Goal: Task Accomplishment & Management: Complete application form

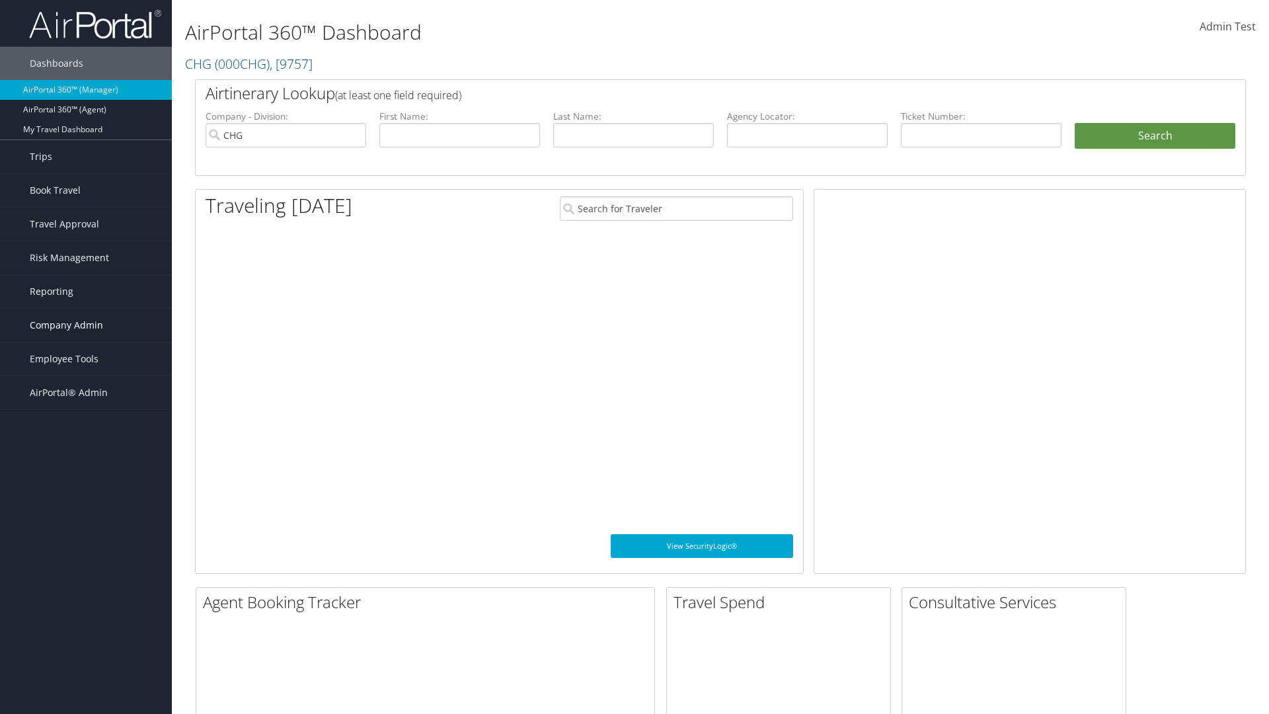
click at [86, 325] on span "Company Admin" at bounding box center [66, 325] width 73 height 33
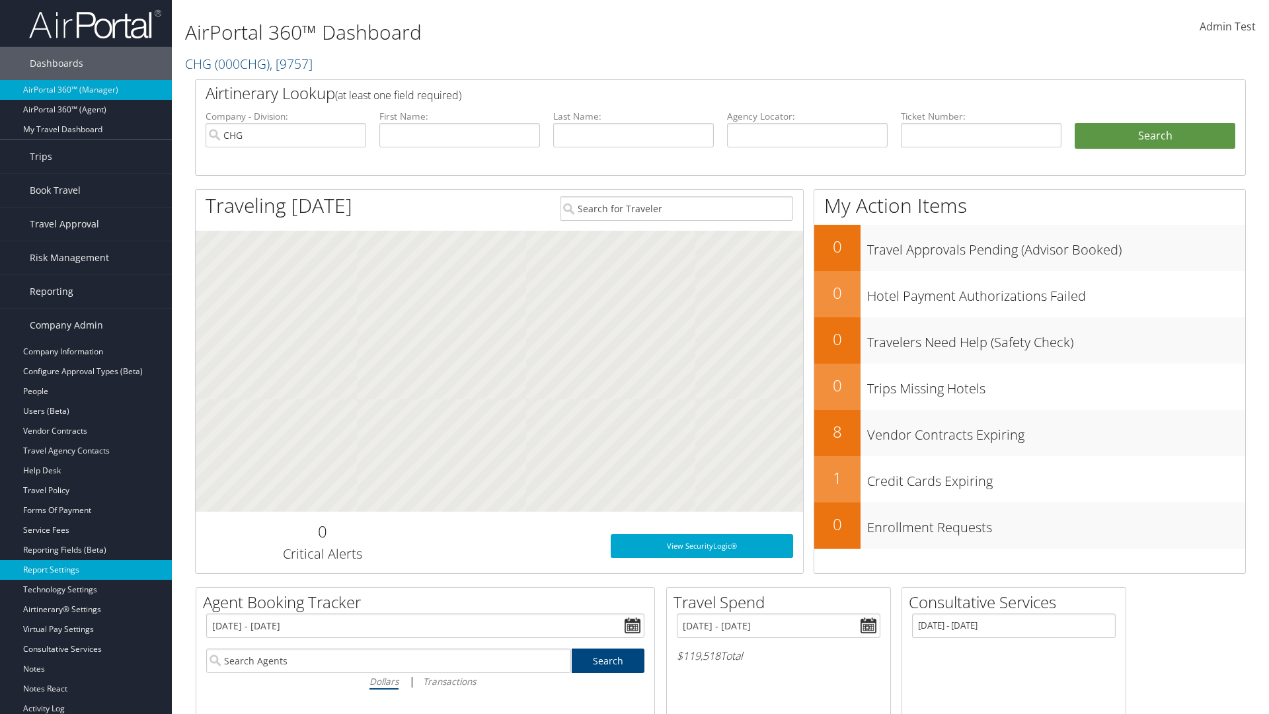
click at [86, 570] on link "Report Settings" at bounding box center [86, 570] width 172 height 20
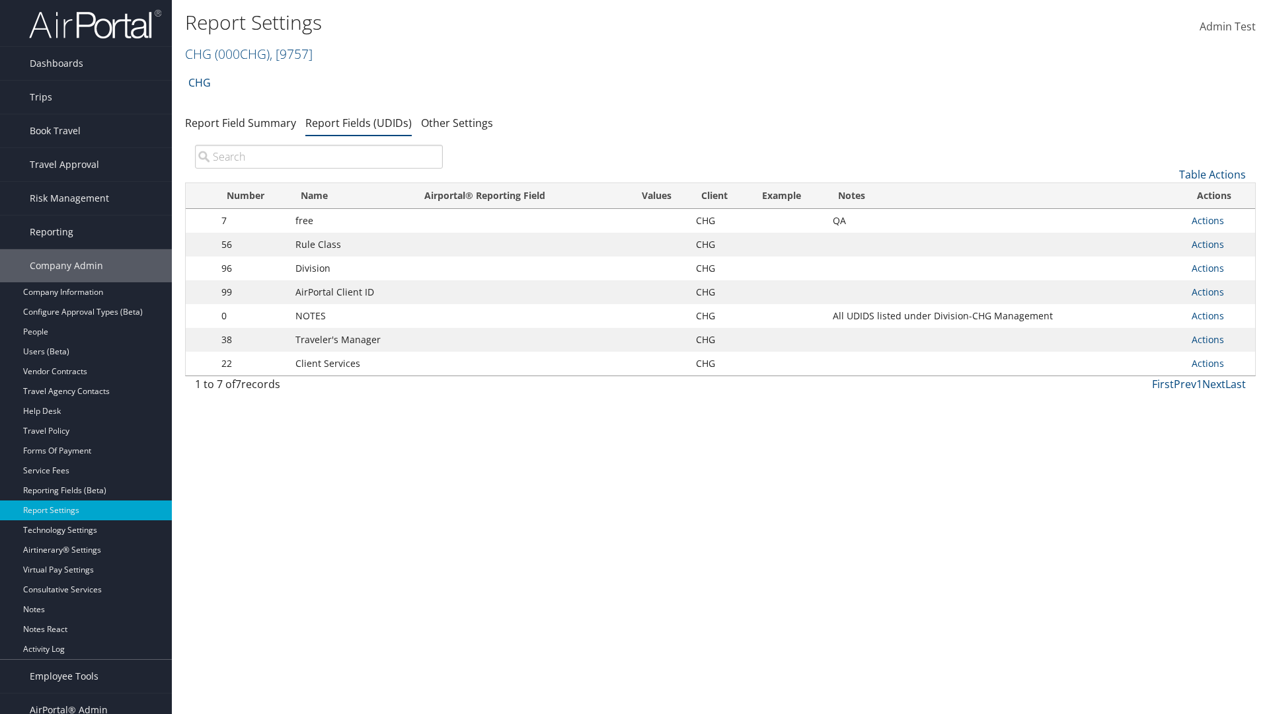
click at [318, 157] on input "search" at bounding box center [319, 157] width 248 height 24
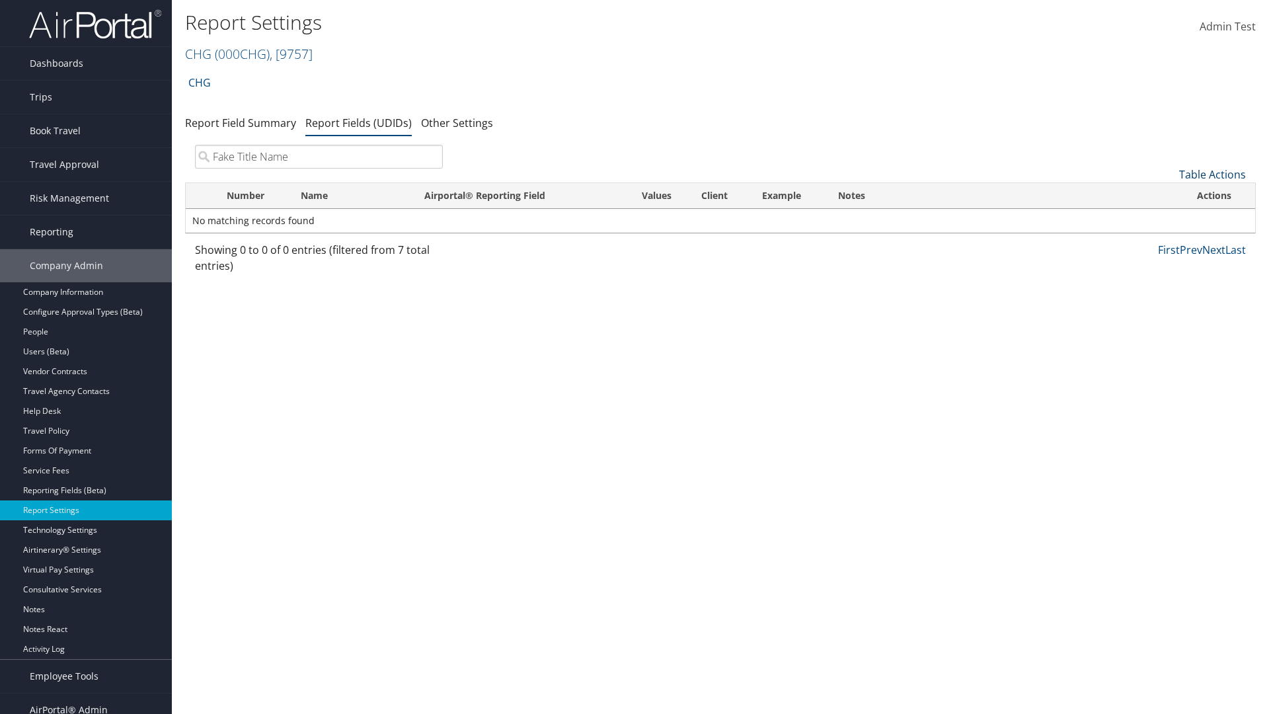
type input "Fake Title Name"
click at [1212, 174] on link "Table Actions" at bounding box center [1212, 174] width 67 height 15
click at [1167, 195] on link "New Record" at bounding box center [1168, 195] width 174 height 22
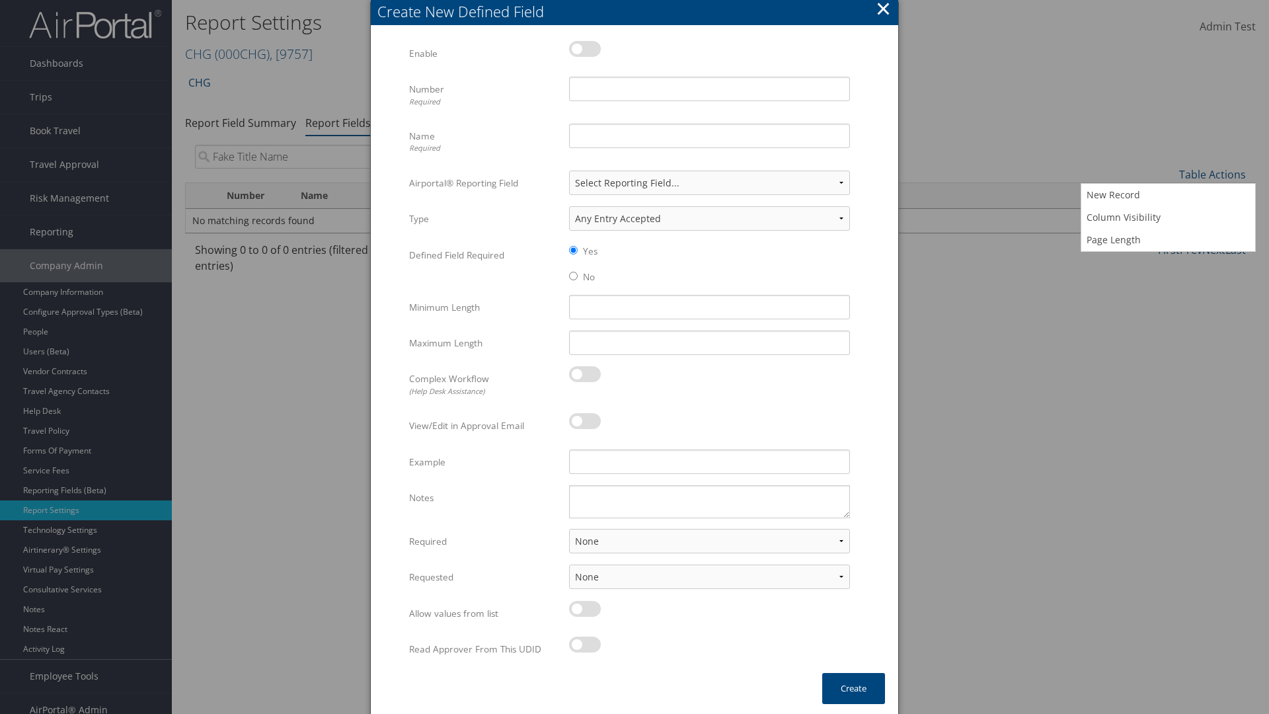
click at [585, 48] on label at bounding box center [585, 49] width 32 height 16
click at [584, 48] on input "checkbox" at bounding box center [579, 51] width 9 height 9
checkbox input "true"
click at [709, 135] on input "Name Required" at bounding box center [709, 136] width 281 height 24
type input "Fake Title Name"
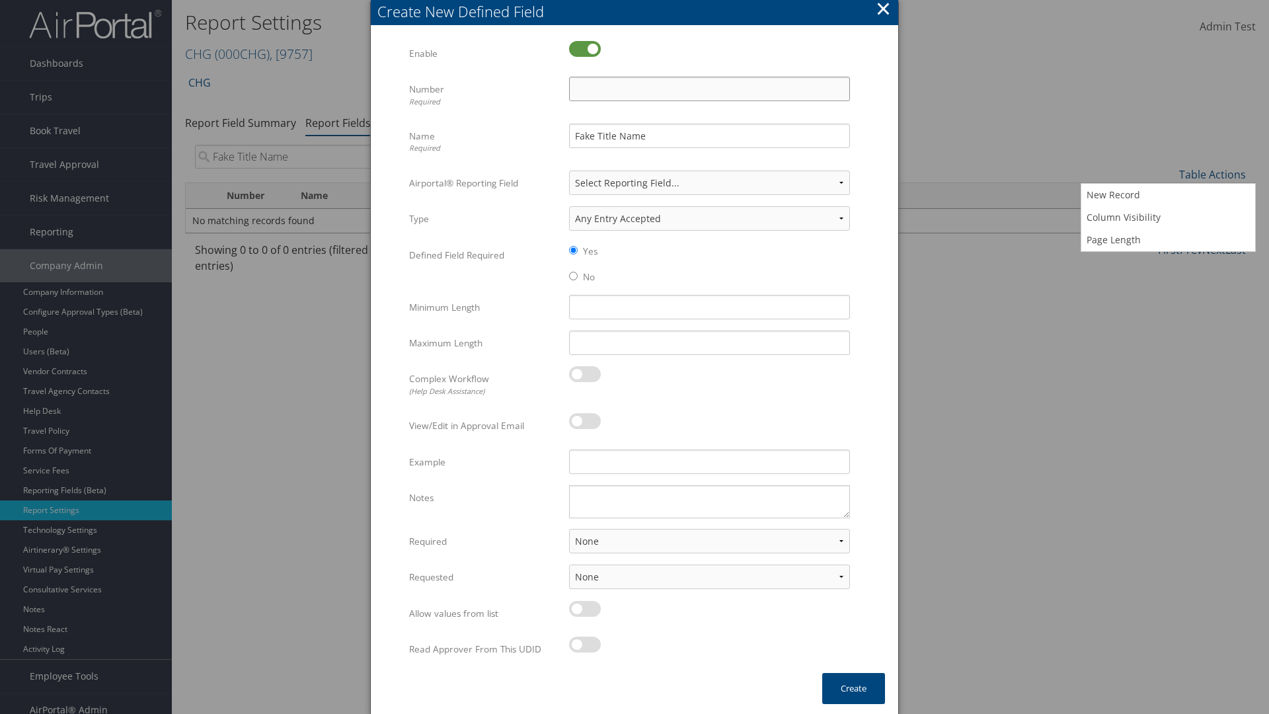
click at [709, 89] on input "Number Required" at bounding box center [709, 89] width 281 height 24
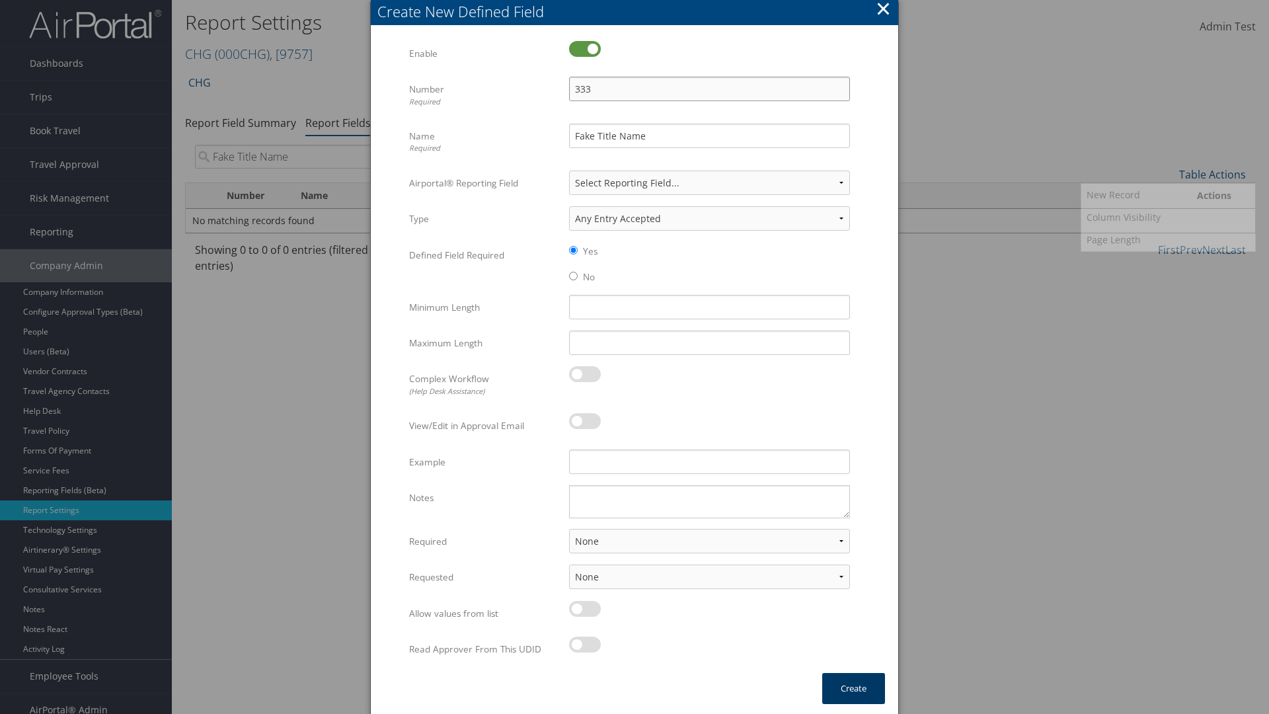
type input "333"
click at [853, 688] on button "Create" at bounding box center [853, 688] width 63 height 31
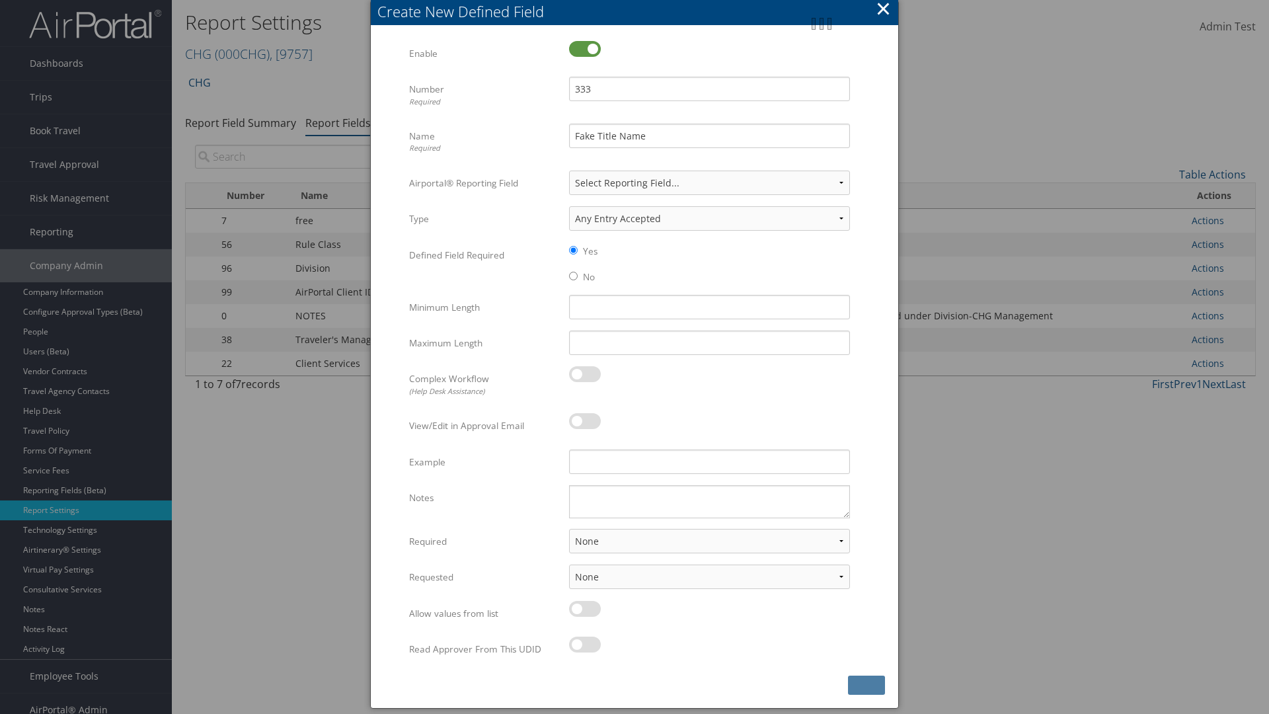
scroll to position [13, 0]
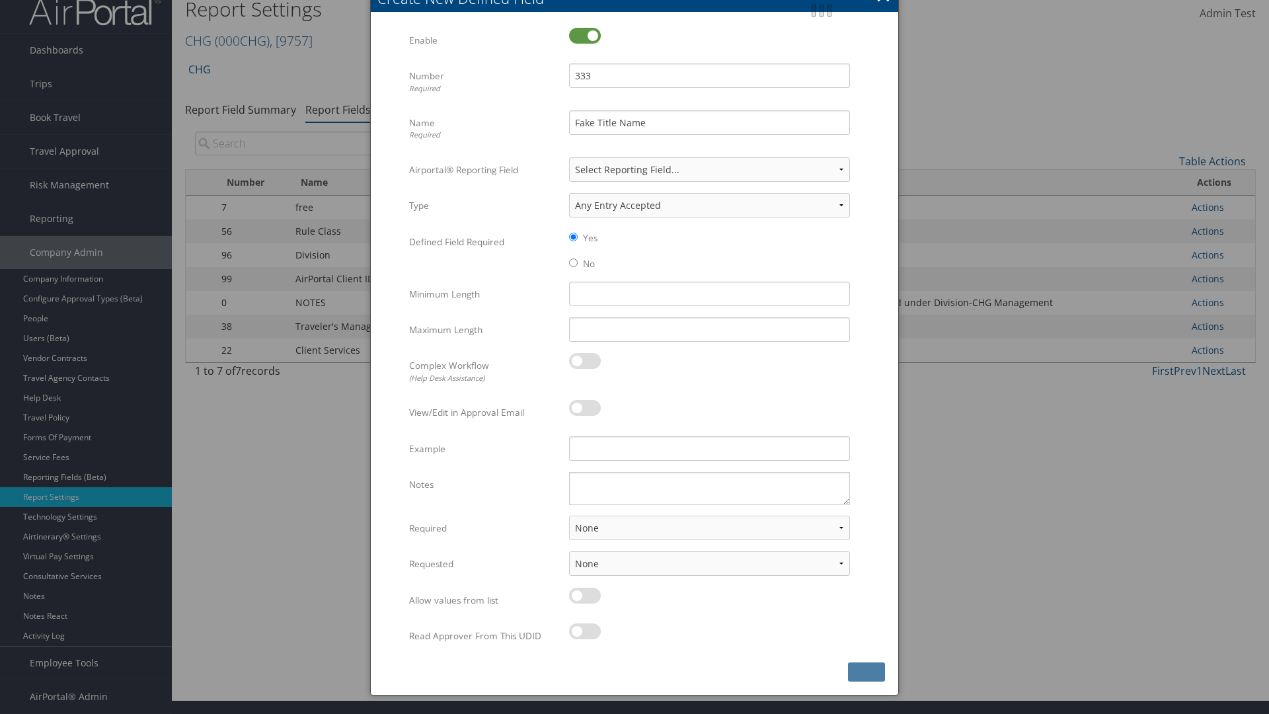
click at [318, 143] on input "search" at bounding box center [319, 143] width 248 height 24
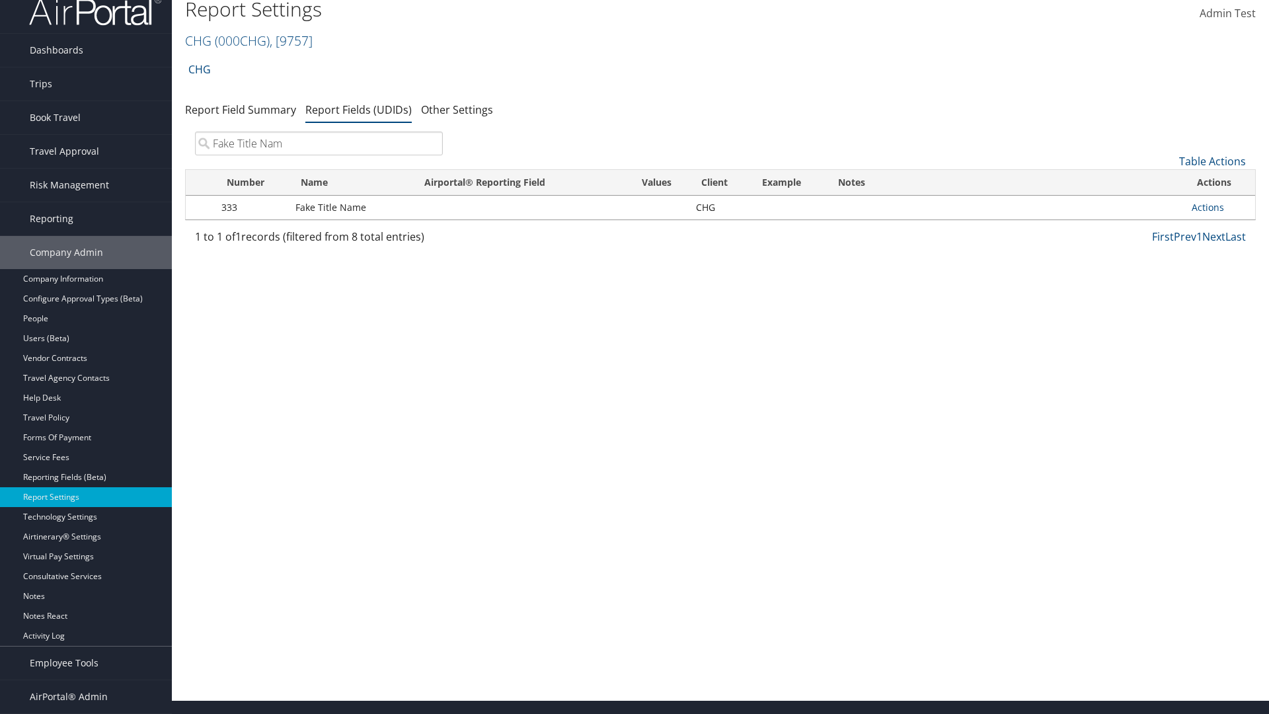
type input "Fake Title Name"
click at [318, 143] on input "search" at bounding box center [319, 143] width 248 height 24
type input "333"
click at [1207, 207] on link "Actions" at bounding box center [1207, 207] width 32 height 13
click at [1154, 272] on link "Edit" at bounding box center [1154, 272] width 131 height 22
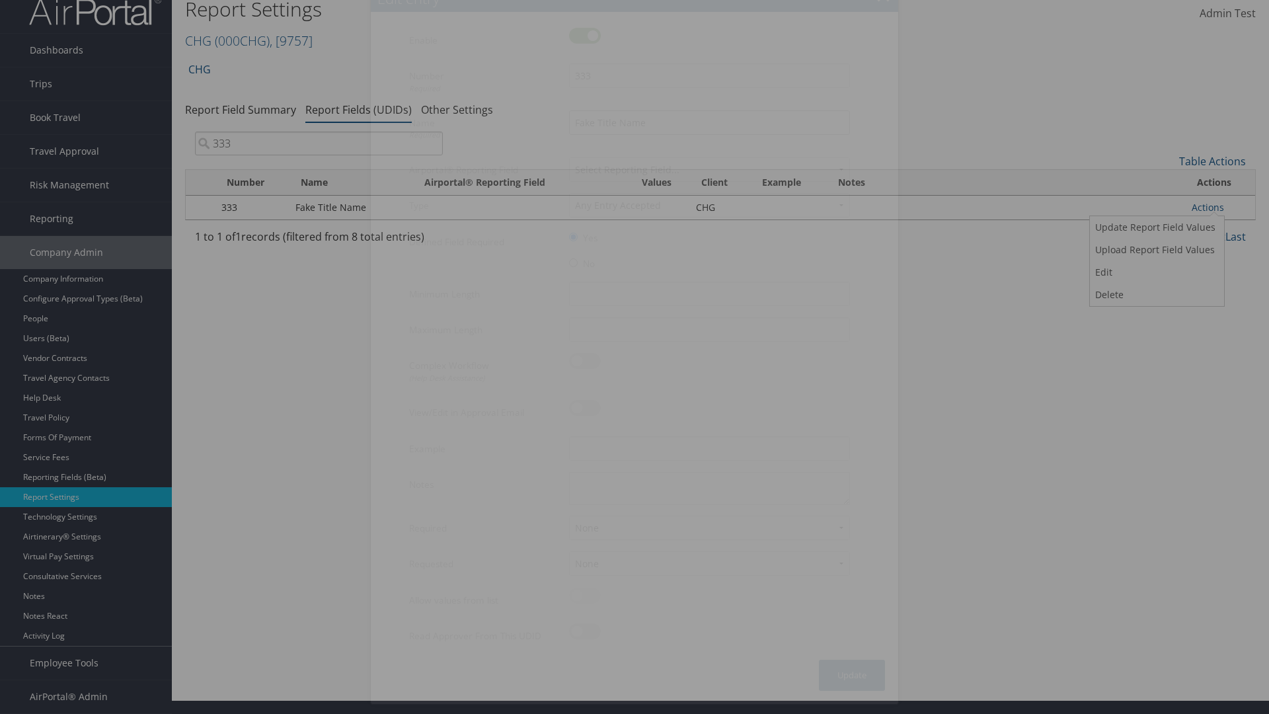
click at [709, 122] on input "Fake Title Name" at bounding box center [709, 122] width 281 height 24
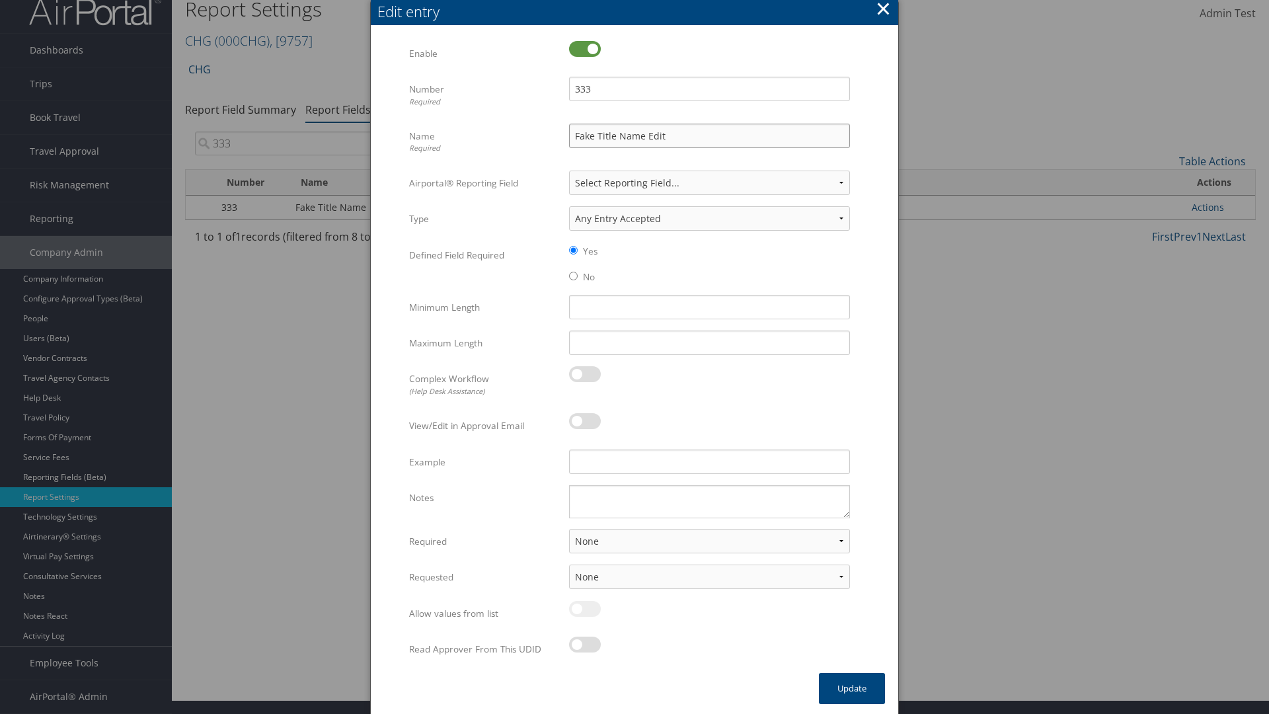
type input "Fake Title Name Edit"
click at [709, 89] on input "333" at bounding box center [709, 89] width 281 height 24
type input "3334"
click at [852, 688] on button "Update" at bounding box center [852, 688] width 66 height 31
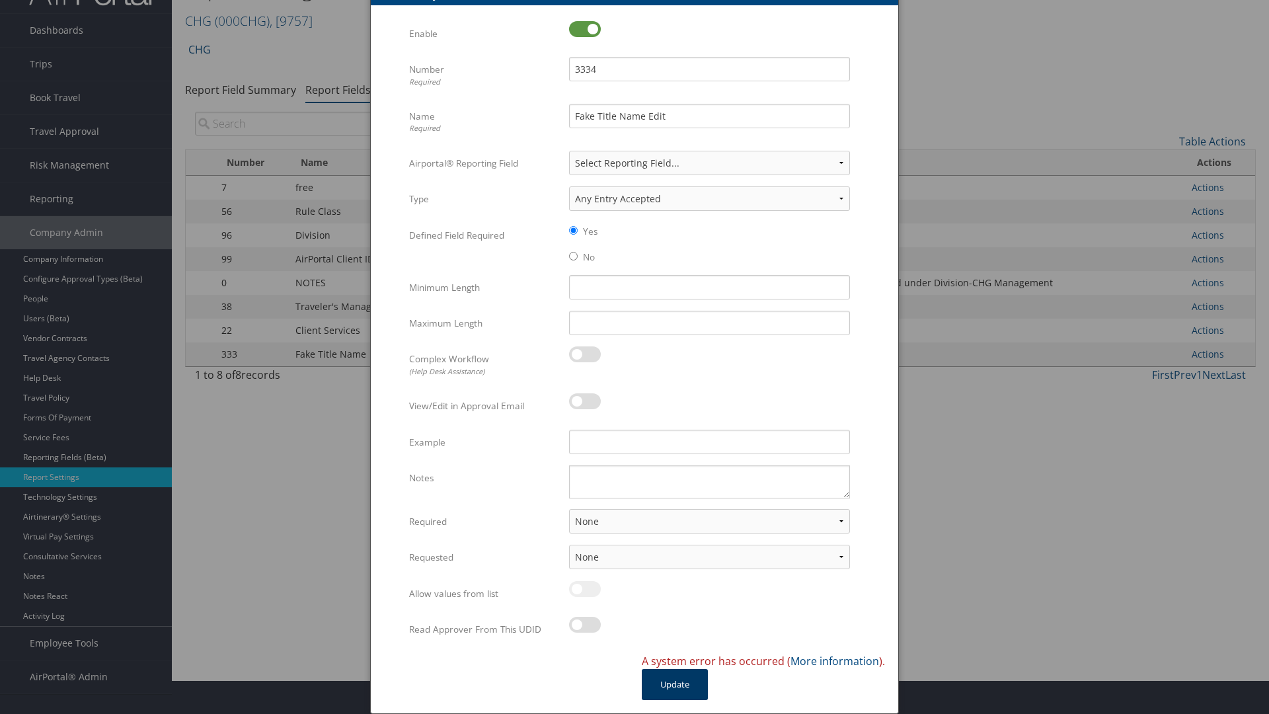
scroll to position [0, 0]
